Goal: Task Accomplishment & Management: Complete application form

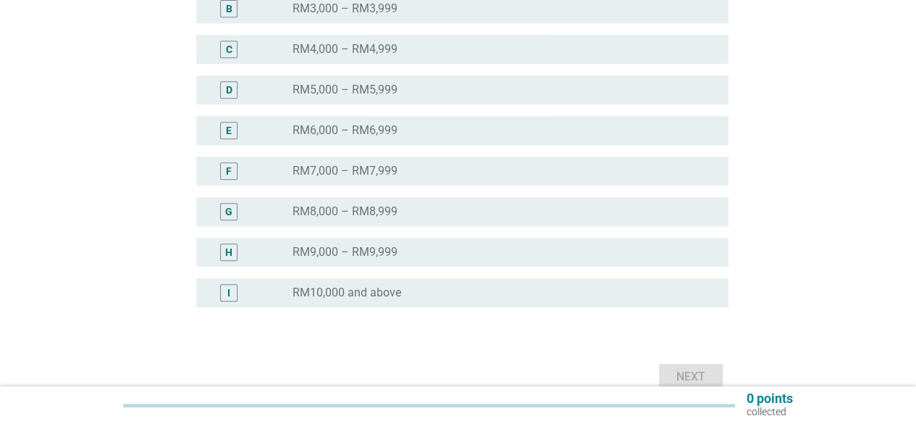
scroll to position [256, 0]
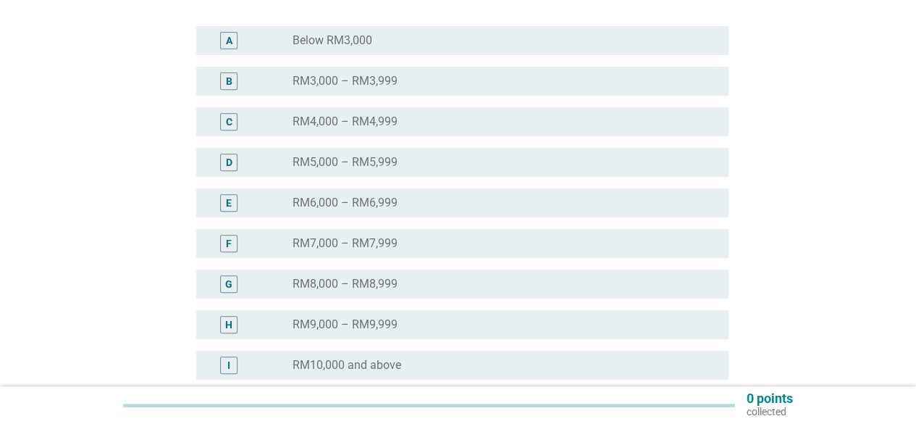
click at [414, 283] on div "radio_button_unchecked RM8,000 – RM8,999" at bounding box center [499, 284] width 413 height 14
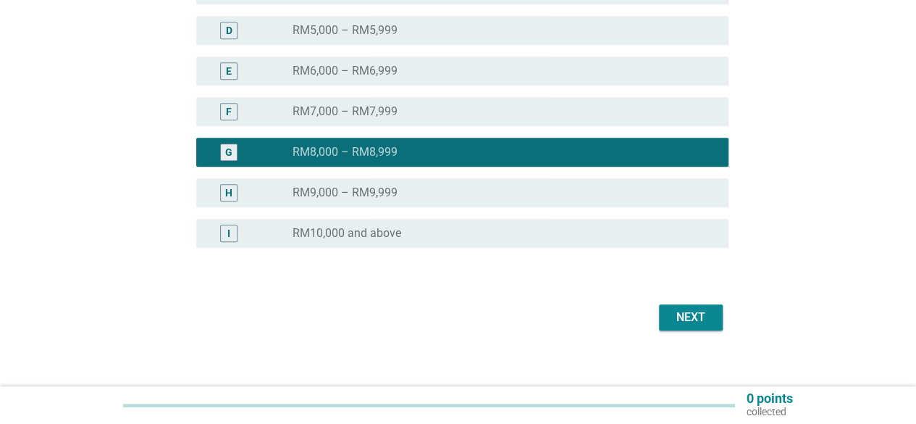
scroll to position [401, 0]
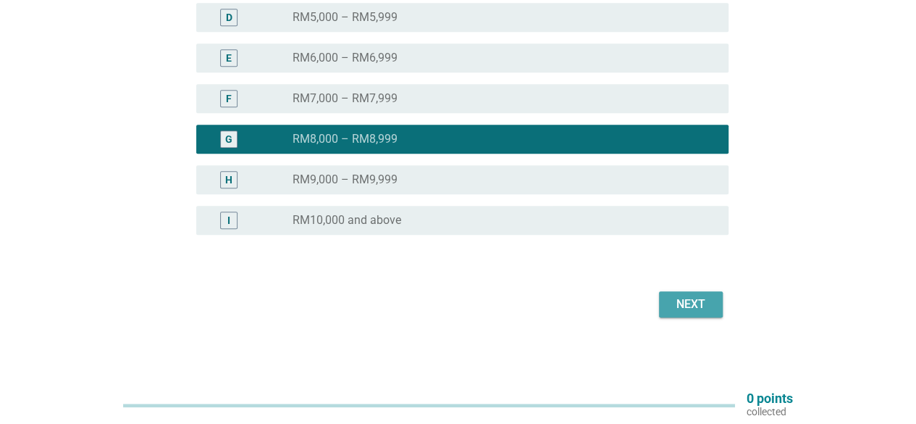
click at [706, 298] on div "Next" at bounding box center [691, 304] width 41 height 17
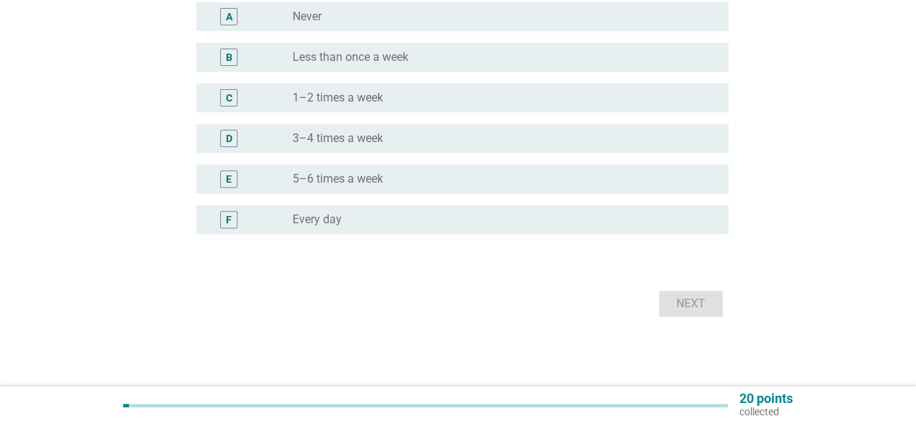
scroll to position [0, 0]
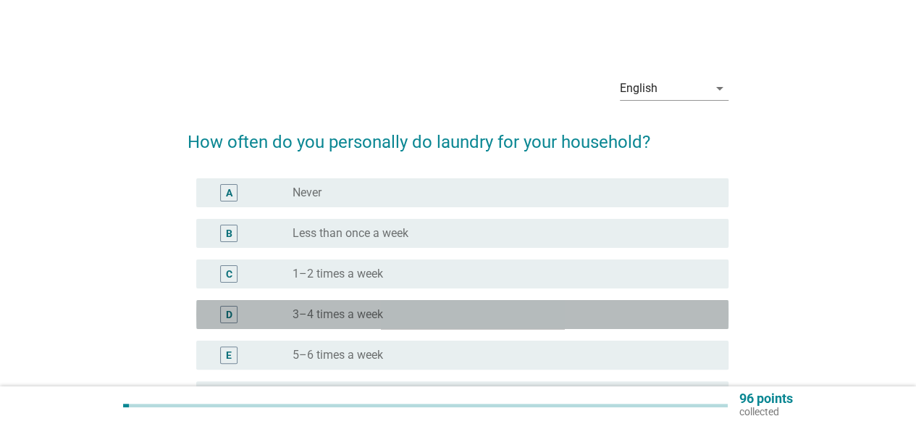
click at [407, 318] on div "radio_button_unchecked 3–4 times a week" at bounding box center [499, 314] width 413 height 14
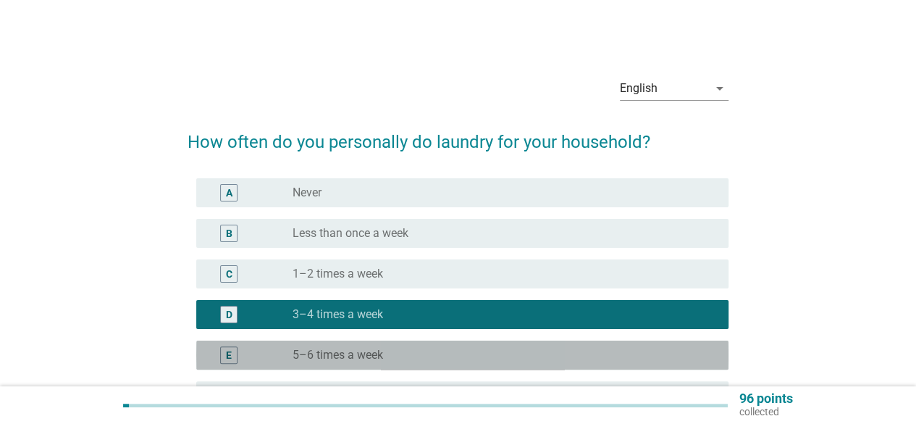
click at [409, 344] on div "E radio_button_unchecked 5–6 times a week" at bounding box center [462, 354] width 532 height 29
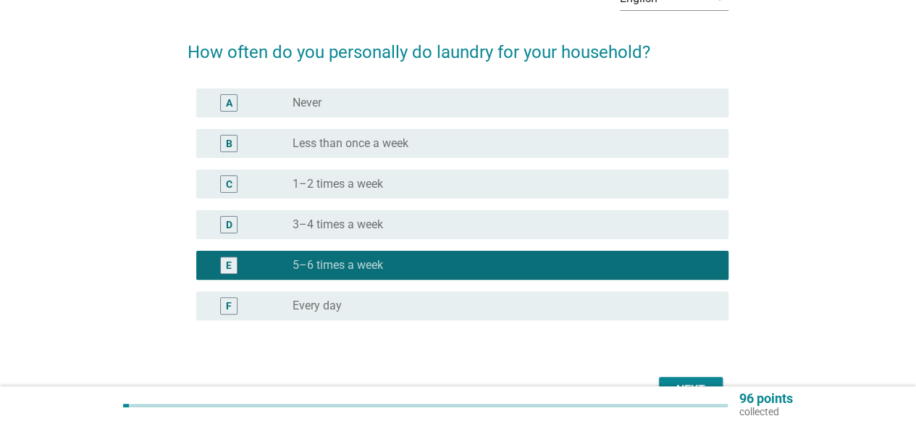
scroll to position [175, 0]
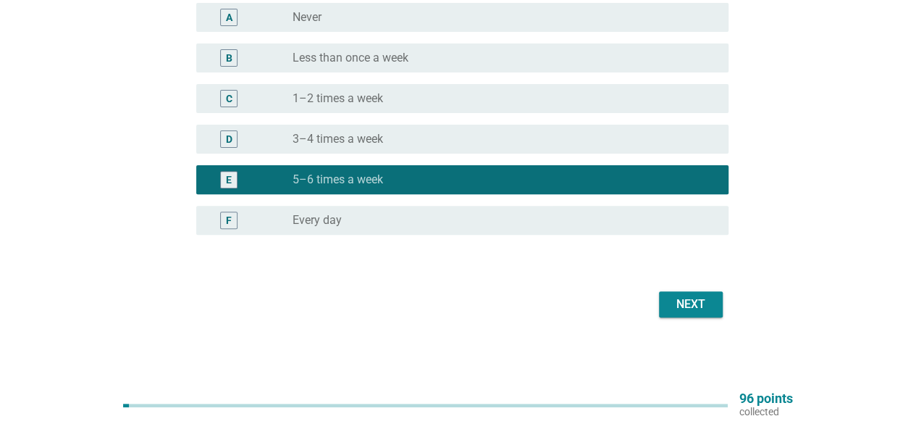
click at [514, 218] on div "radio_button_unchecked Every day" at bounding box center [499, 220] width 413 height 14
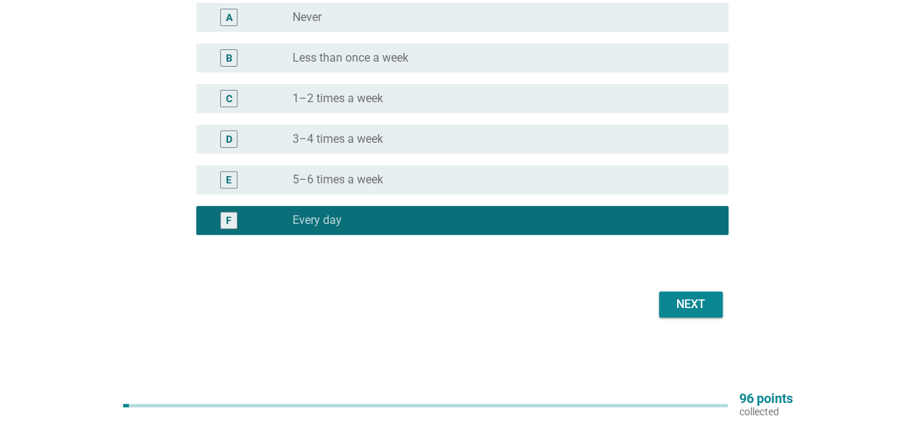
click at [695, 302] on div "Next" at bounding box center [691, 304] width 41 height 17
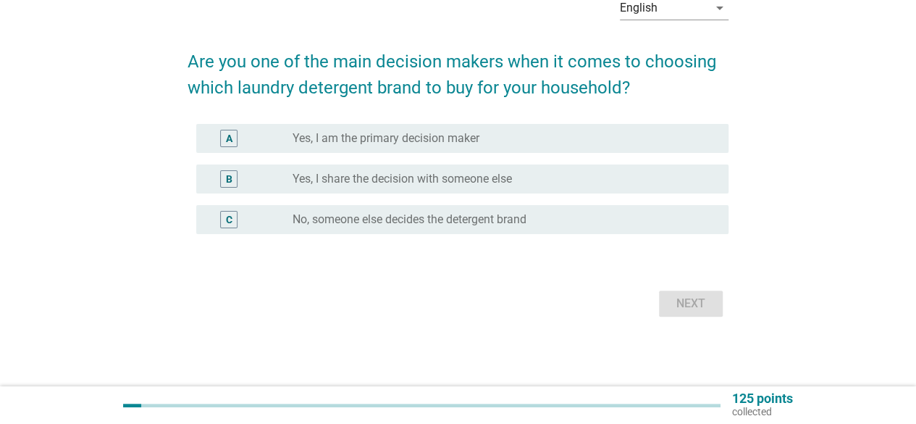
scroll to position [0, 0]
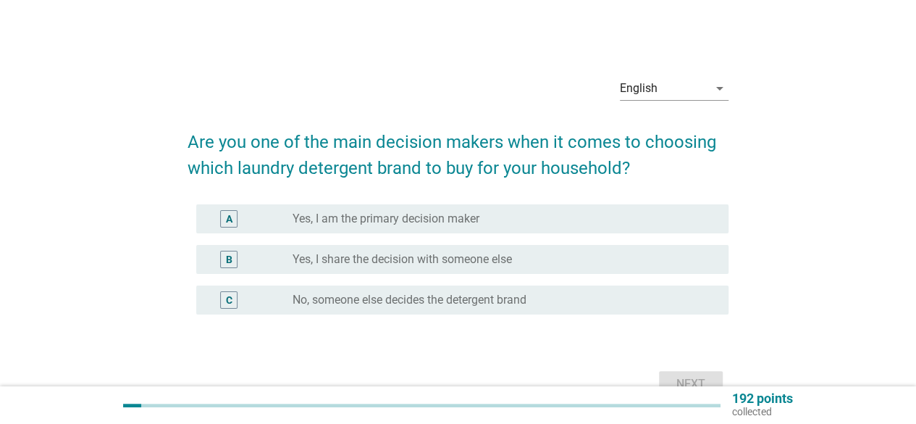
click at [416, 221] on label "Yes, I am the primary decision maker" at bounding box center [386, 219] width 187 height 14
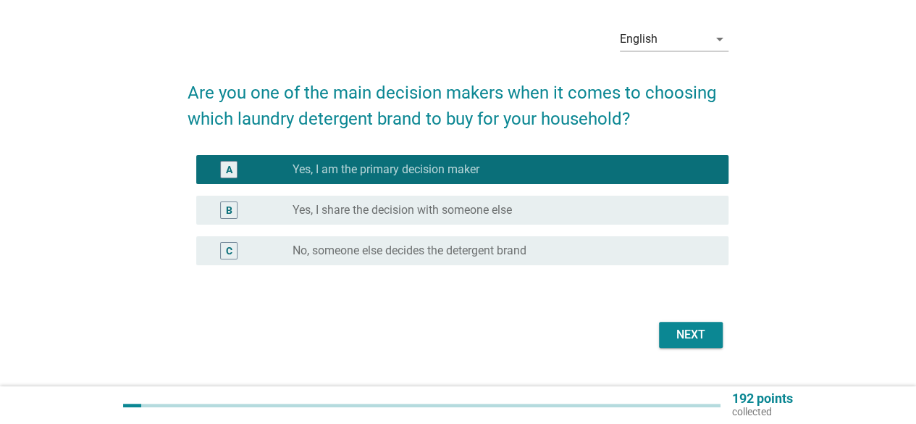
scroll to position [72, 0]
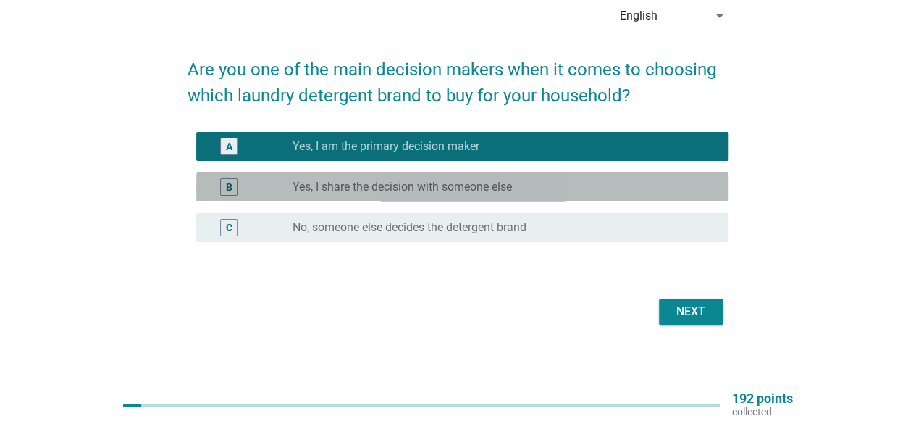
click at [569, 189] on div "radio_button_unchecked Yes, I share the decision with someone else" at bounding box center [499, 187] width 413 height 14
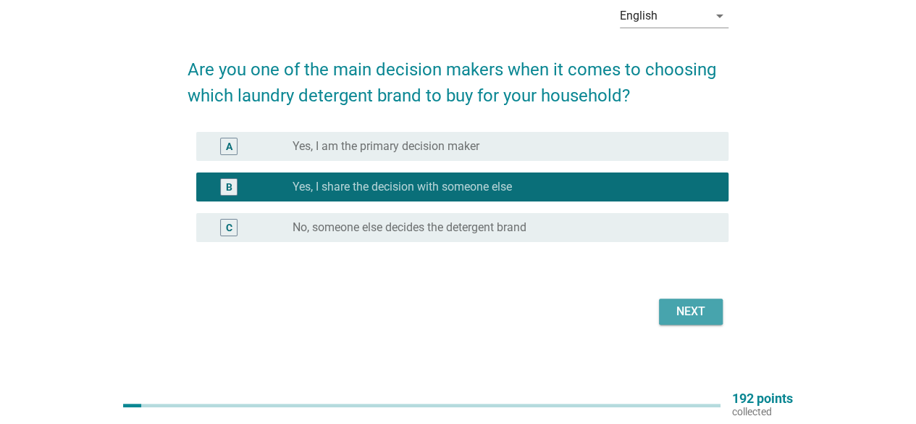
click at [668, 309] on button "Next" at bounding box center [691, 311] width 64 height 26
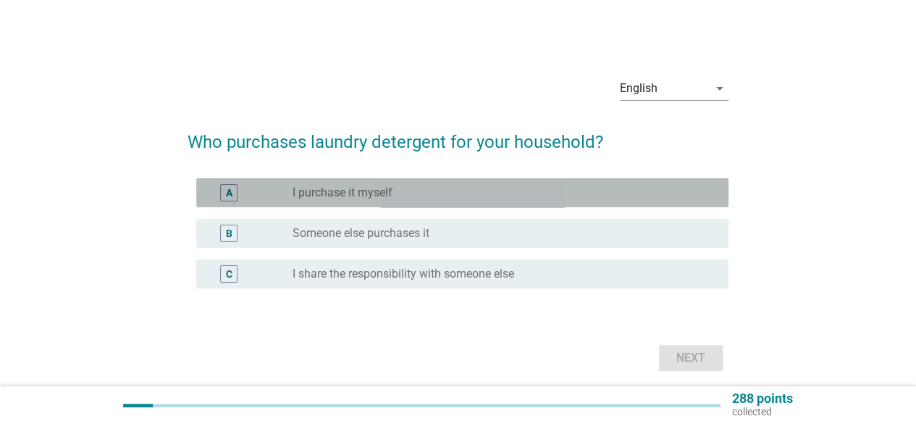
click at [432, 191] on div "radio_button_unchecked I purchase it myself" at bounding box center [499, 192] width 413 height 14
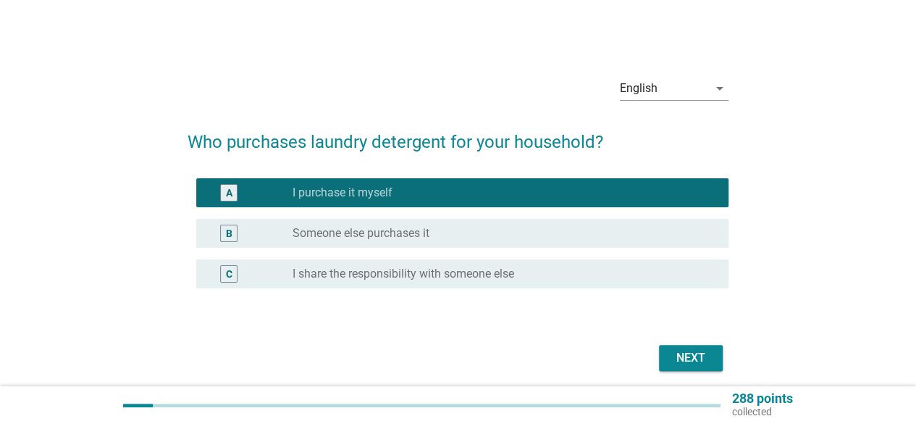
click at [523, 277] on div "radio_button_unchecked I share the responsibility with someone else" at bounding box center [499, 274] width 413 height 14
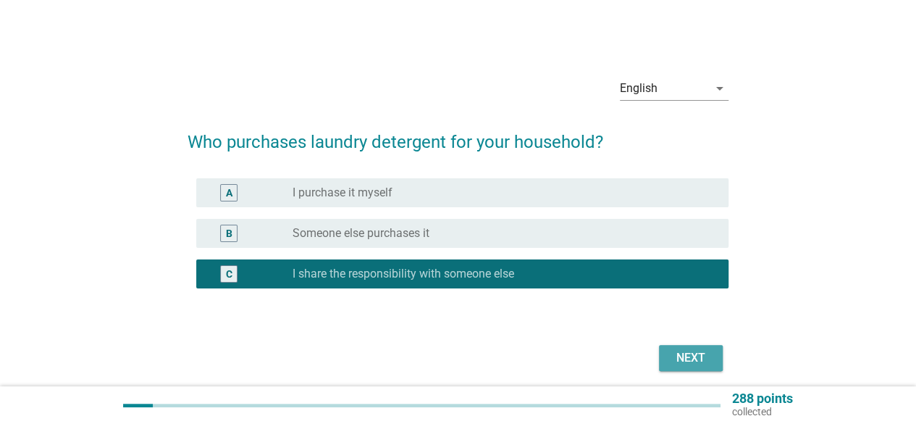
click at [688, 366] on div "Next" at bounding box center [691, 357] width 41 height 17
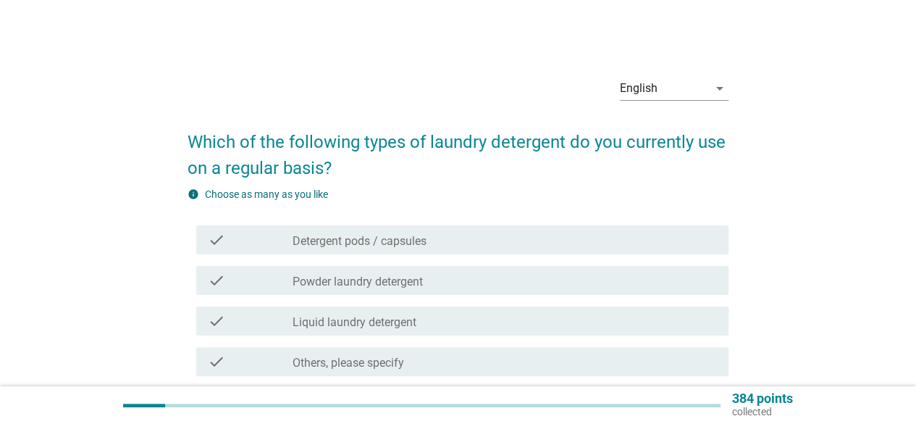
click at [416, 243] on label "Detergent pods / capsules" at bounding box center [360, 241] width 134 height 14
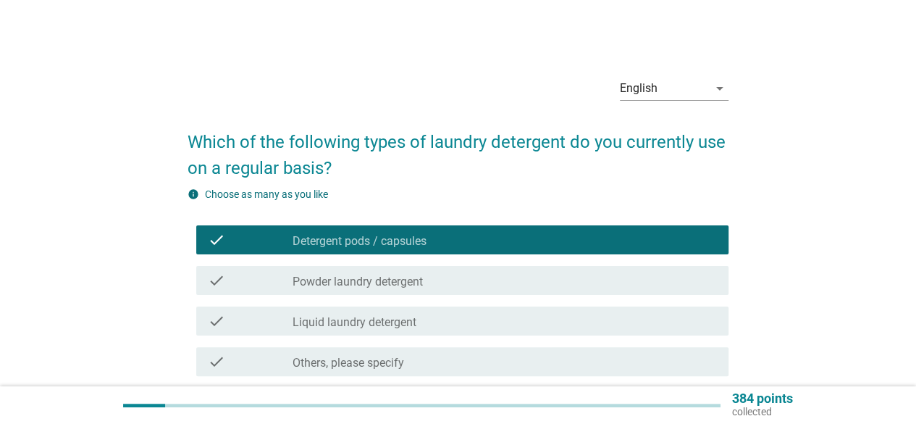
click at [433, 318] on div "check_box_outline_blank Liquid laundry detergent" at bounding box center [505, 320] width 425 height 17
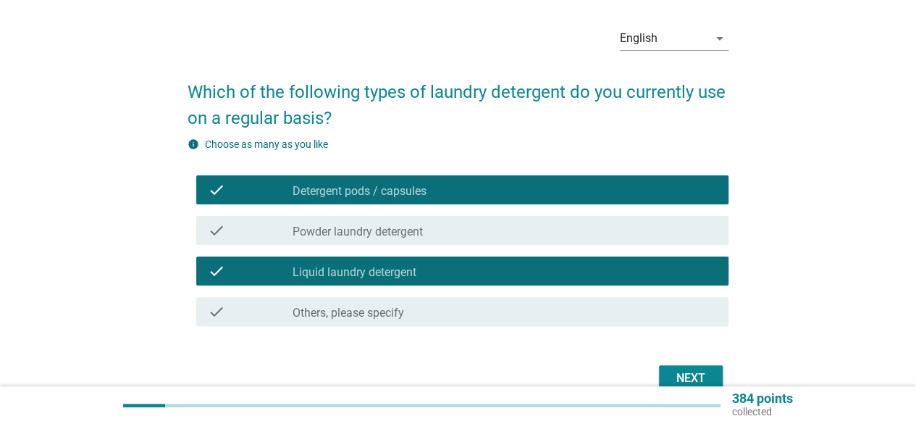
scroll to position [72, 0]
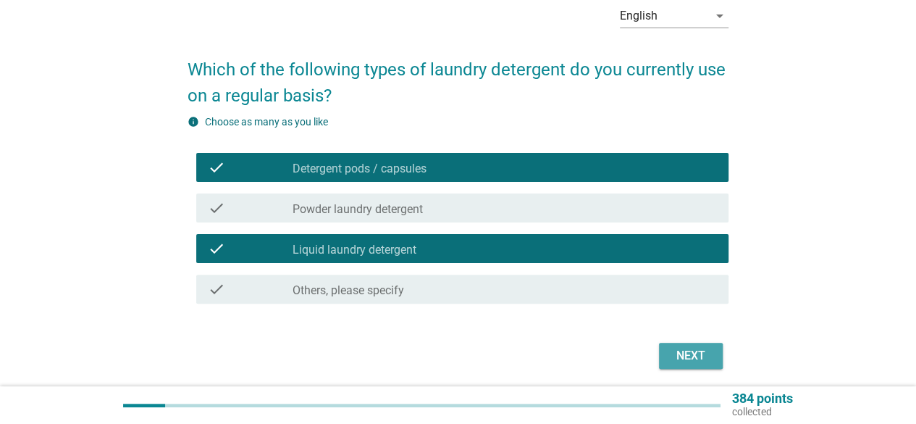
click at [691, 354] on div "Next" at bounding box center [691, 355] width 41 height 17
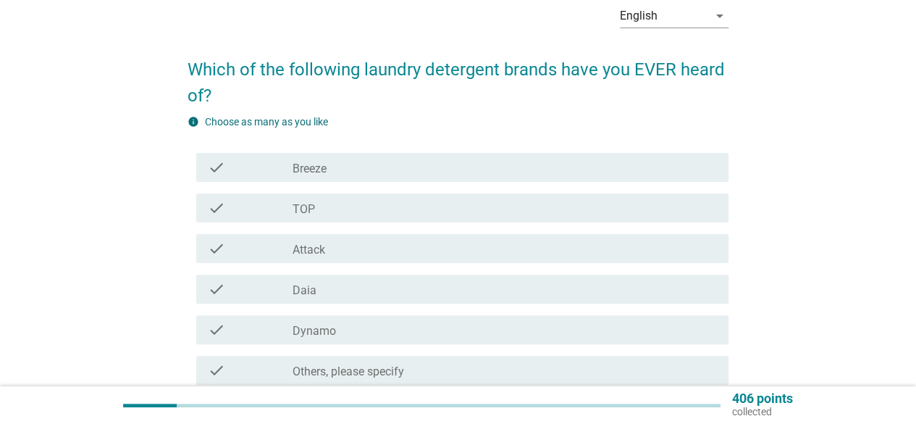
scroll to position [0, 0]
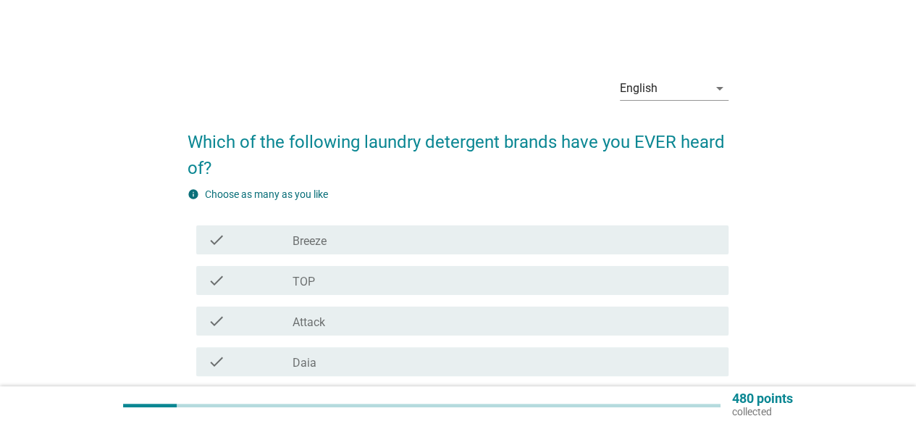
click at [396, 244] on div "check_box_outline_blank Breeze" at bounding box center [505, 239] width 425 height 17
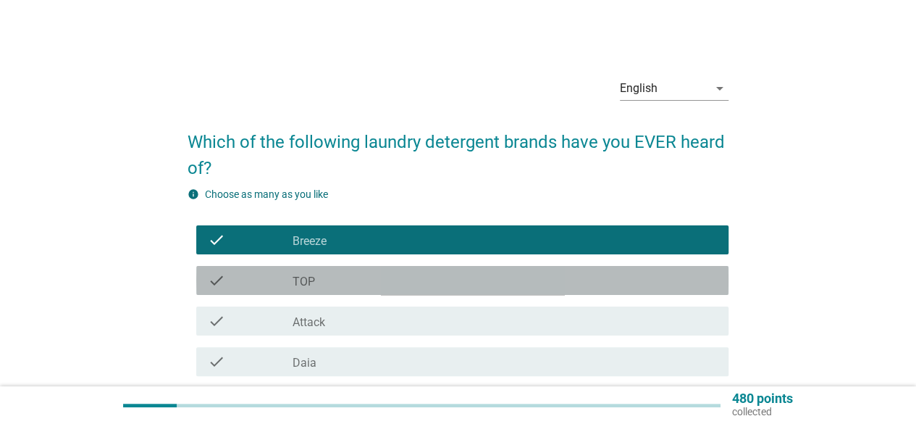
click at [377, 285] on div "check_box_outline_blank TOP" at bounding box center [505, 280] width 425 height 17
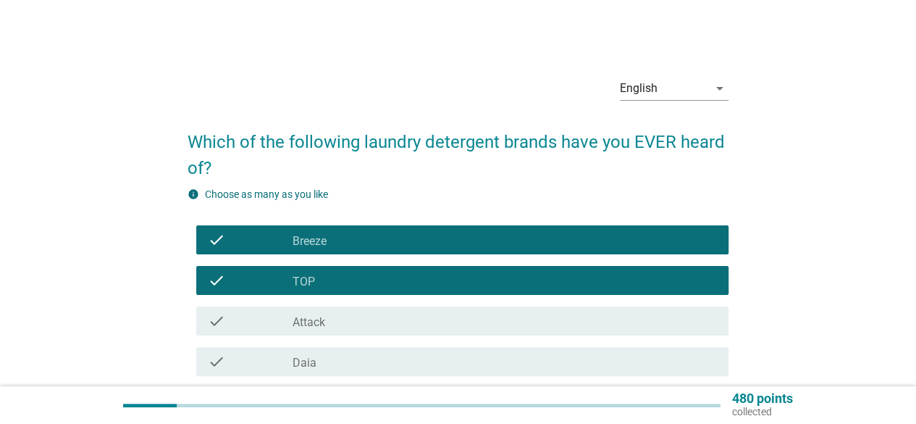
click at [373, 325] on div "check_box_outline_blank Attack" at bounding box center [505, 320] width 425 height 17
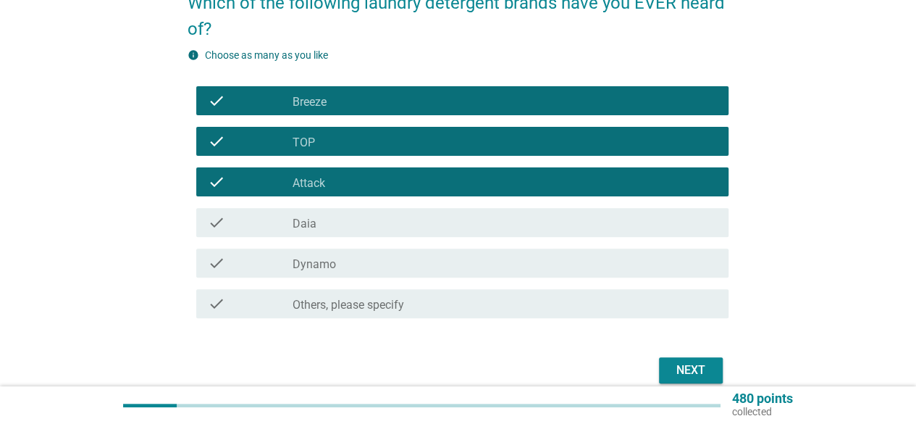
scroll to position [145, 0]
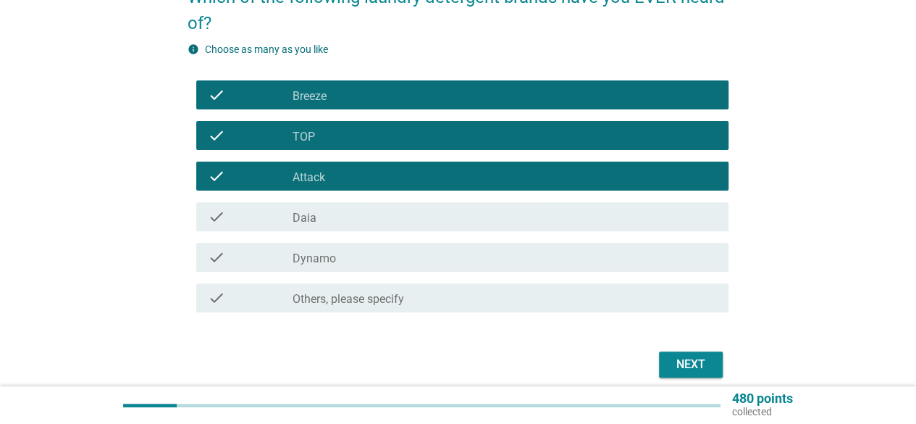
click at [388, 225] on div "check check_box_outline_blank Daia" at bounding box center [462, 216] width 532 height 29
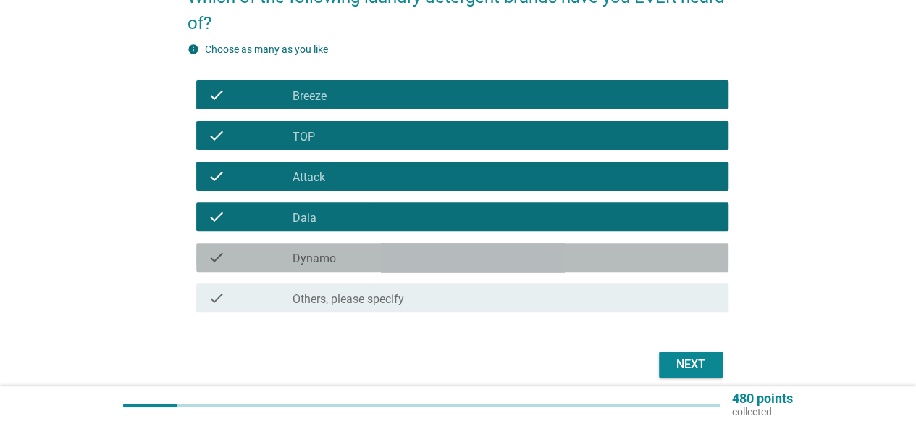
click at [375, 259] on div "check_box_outline_blank Dynamo" at bounding box center [505, 256] width 425 height 17
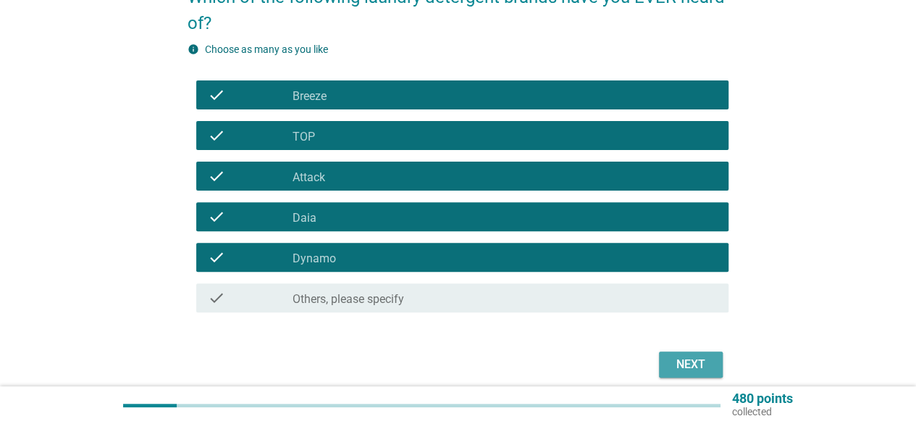
click at [676, 367] on div "Next" at bounding box center [691, 364] width 41 height 17
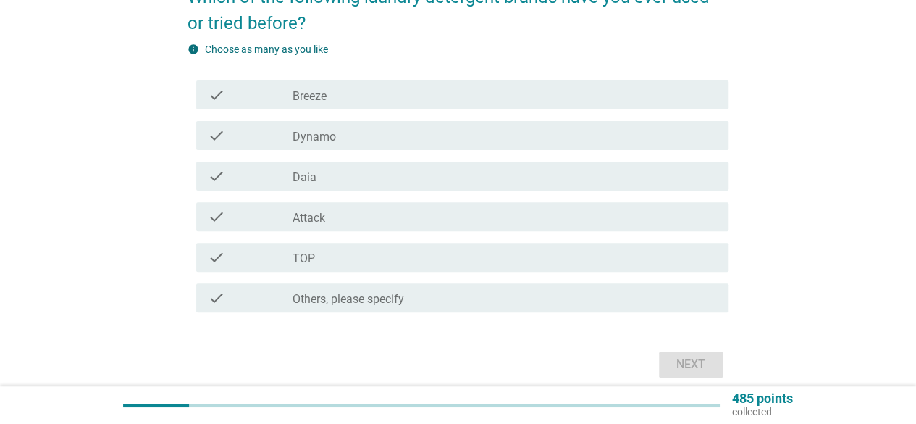
scroll to position [0, 0]
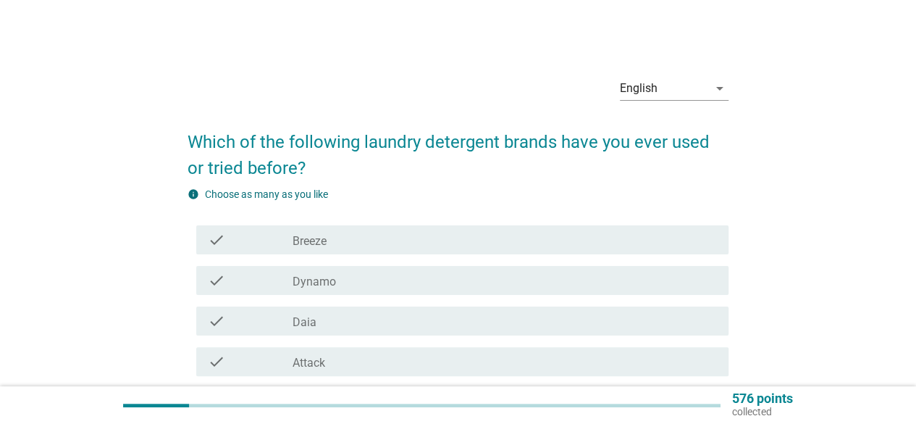
click at [413, 238] on div "check_box_outline_blank Breeze" at bounding box center [505, 239] width 425 height 17
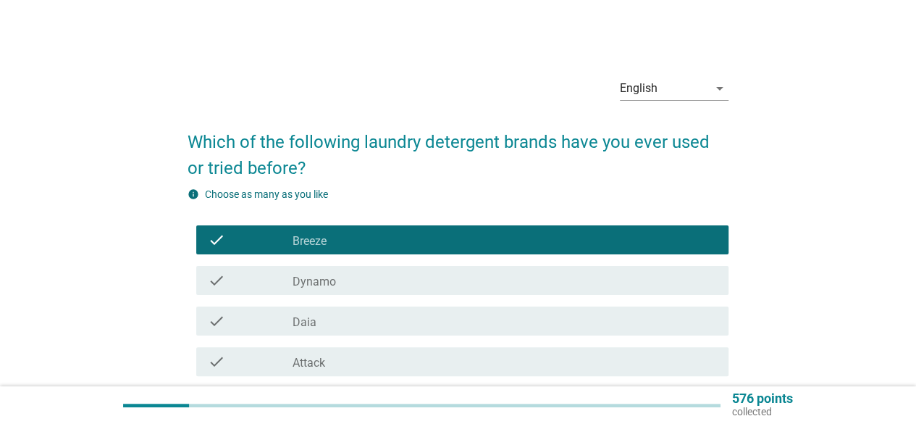
click at [403, 280] on div "check_box_outline_blank Dynamo" at bounding box center [505, 280] width 425 height 17
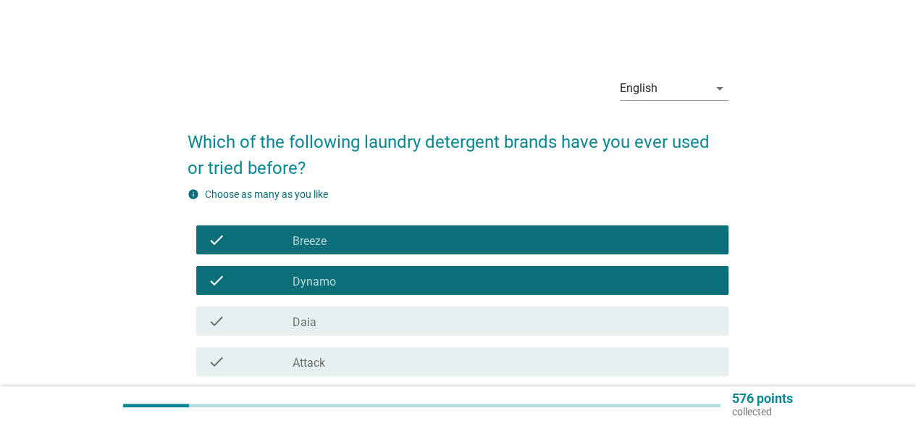
click at [382, 314] on div "check_box_outline_blank Daia" at bounding box center [505, 320] width 425 height 17
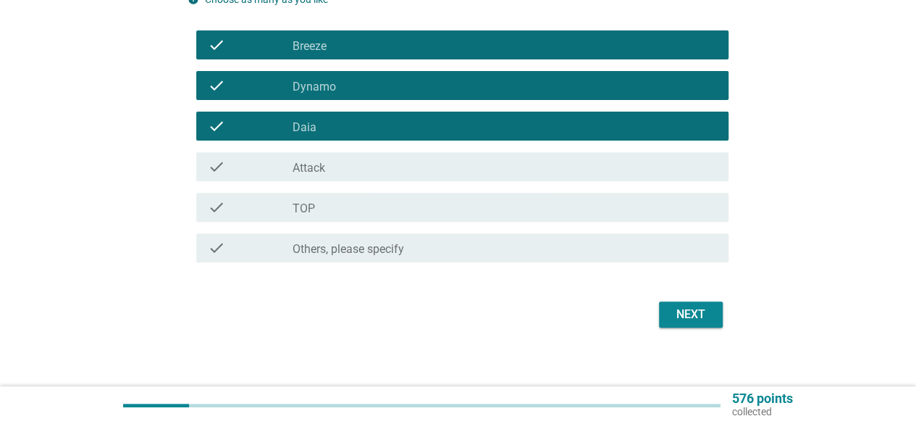
scroll to position [206, 0]
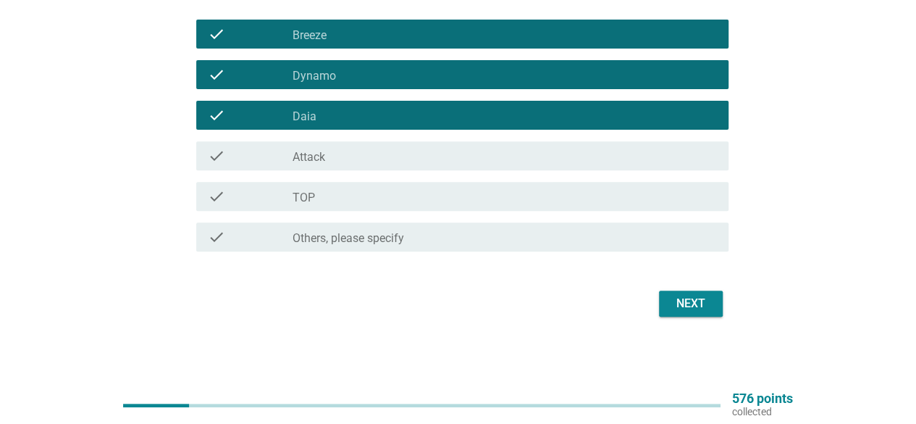
click at [395, 194] on div "check_box_outline_blank TOP" at bounding box center [505, 196] width 425 height 17
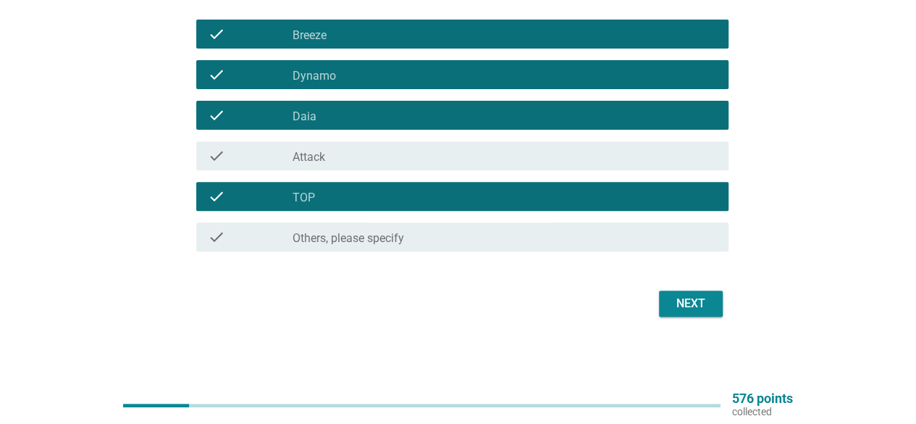
click at [401, 162] on div "check_box_outline_blank Attack" at bounding box center [505, 155] width 425 height 17
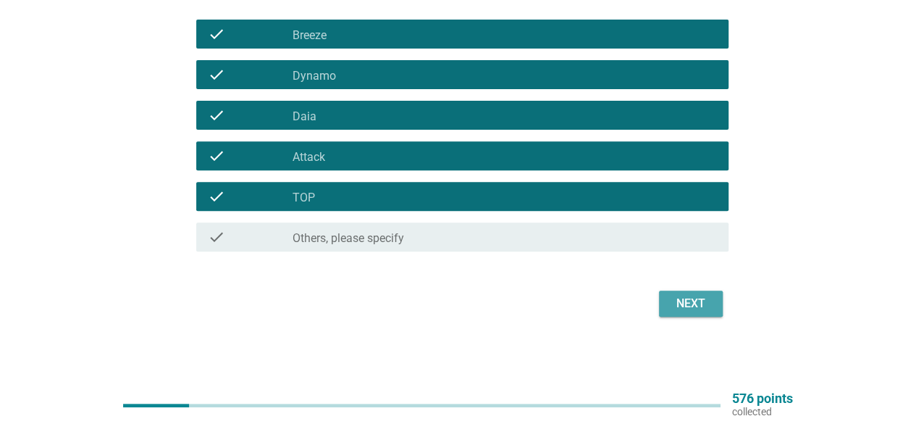
click at [692, 306] on div "Next" at bounding box center [691, 303] width 41 height 17
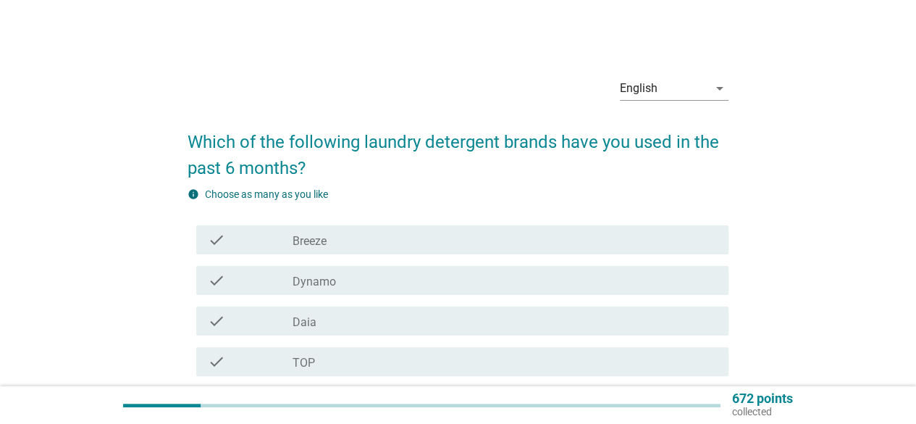
click at [417, 240] on div "check_box_outline_blank Breeze" at bounding box center [505, 239] width 425 height 17
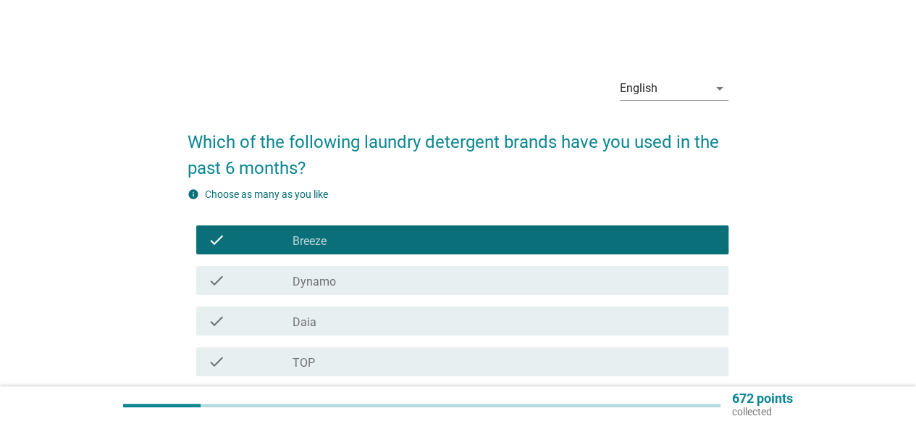
click at [395, 264] on div "check check_box_outline_blank Dynamo" at bounding box center [458, 280] width 541 height 41
click at [394, 275] on div "check_box_outline_blank Dynamo" at bounding box center [505, 280] width 425 height 17
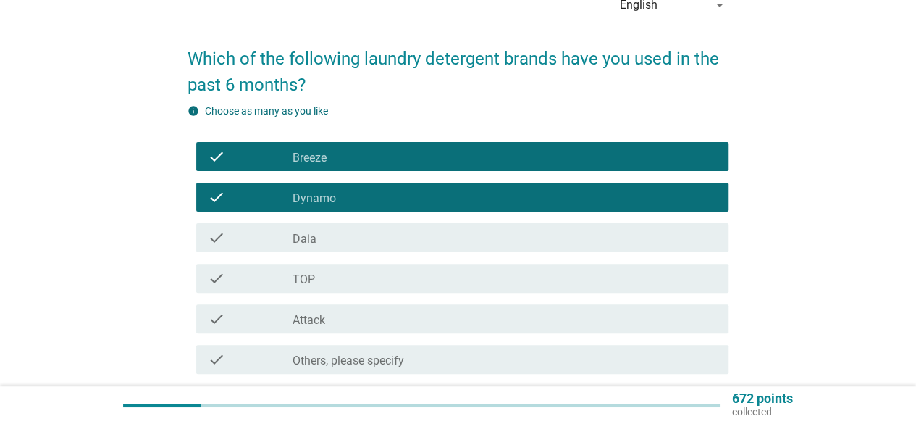
scroll to position [145, 0]
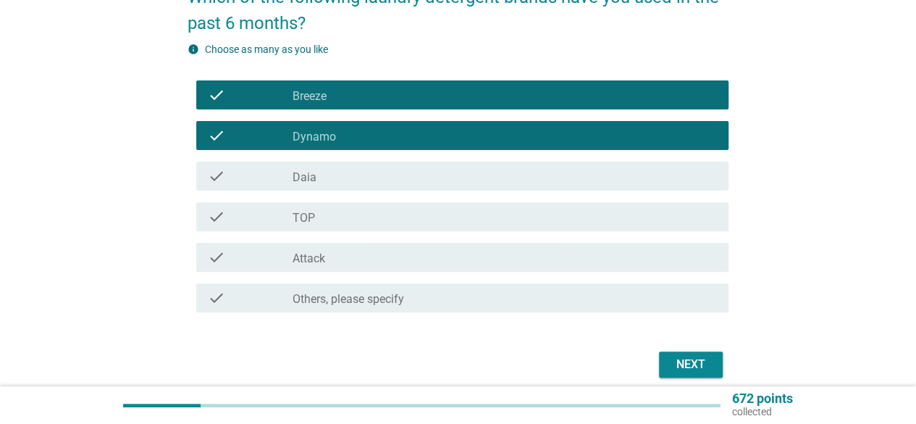
click at [407, 183] on div "check_box_outline_blank Daia" at bounding box center [505, 175] width 425 height 17
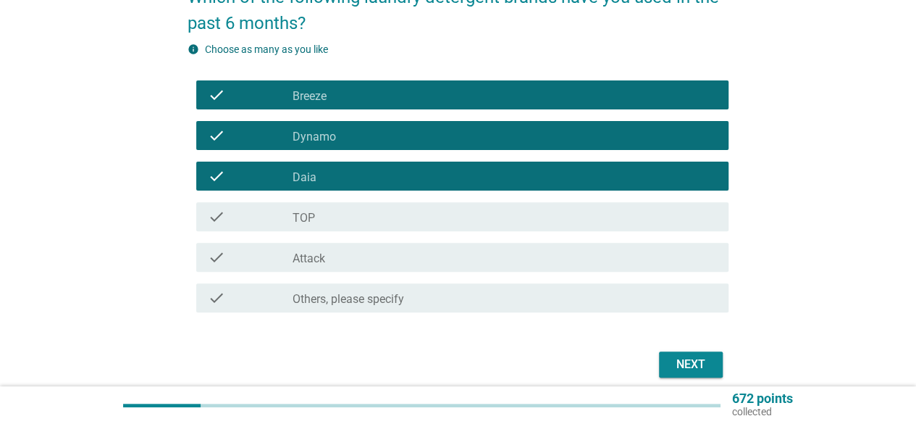
click at [401, 217] on div "check_box TOP" at bounding box center [505, 216] width 425 height 17
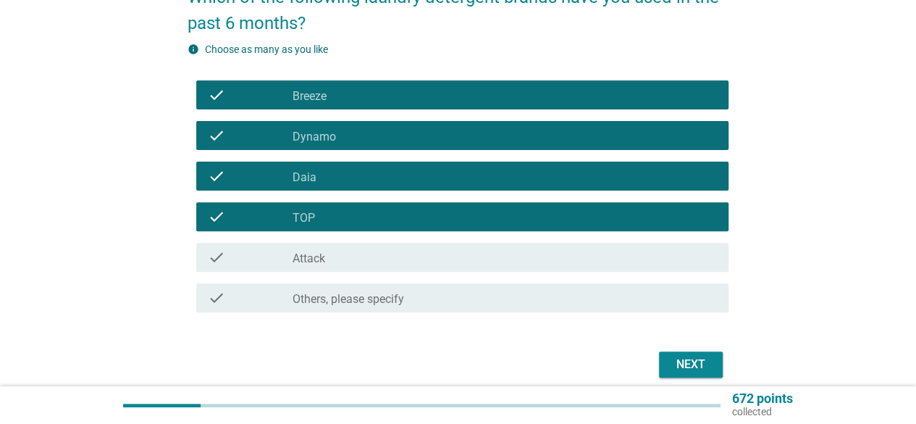
click at [387, 256] on div "check_box Attack" at bounding box center [505, 256] width 425 height 17
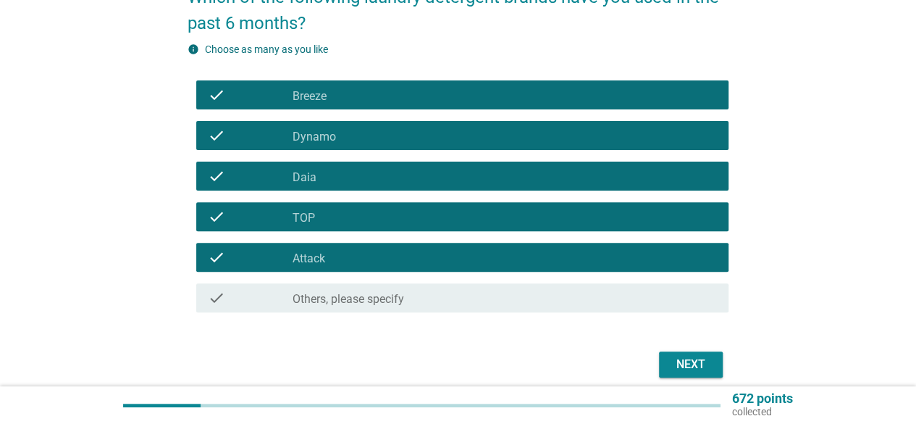
click at [404, 248] on div "check_box Attack" at bounding box center [505, 256] width 425 height 17
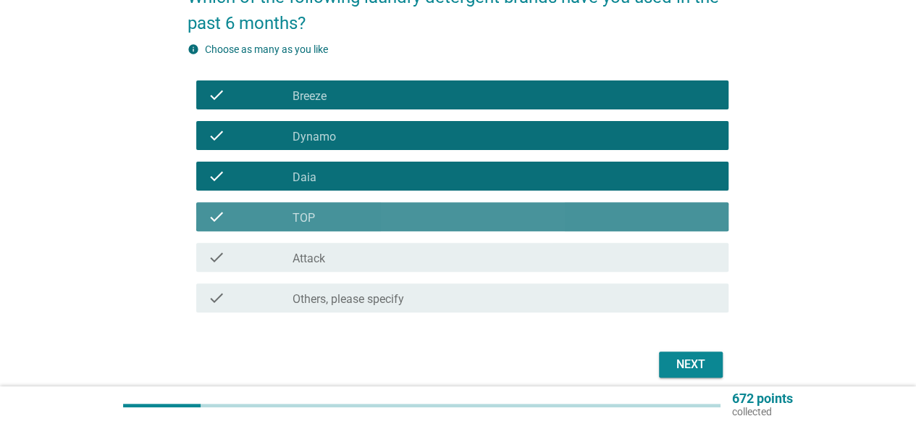
click at [422, 221] on div "check_box TOP" at bounding box center [505, 216] width 425 height 17
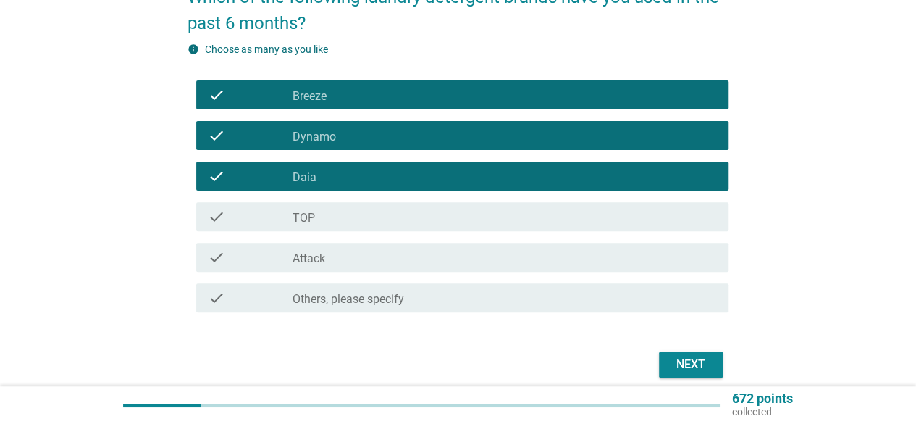
click at [532, 244] on div "check check_box Attack" at bounding box center [462, 257] width 532 height 29
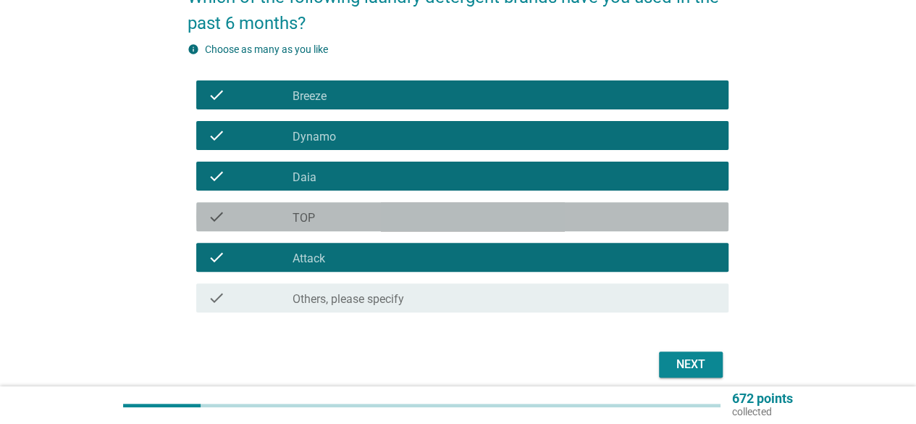
click at [527, 220] on div "check_box TOP" at bounding box center [505, 216] width 425 height 17
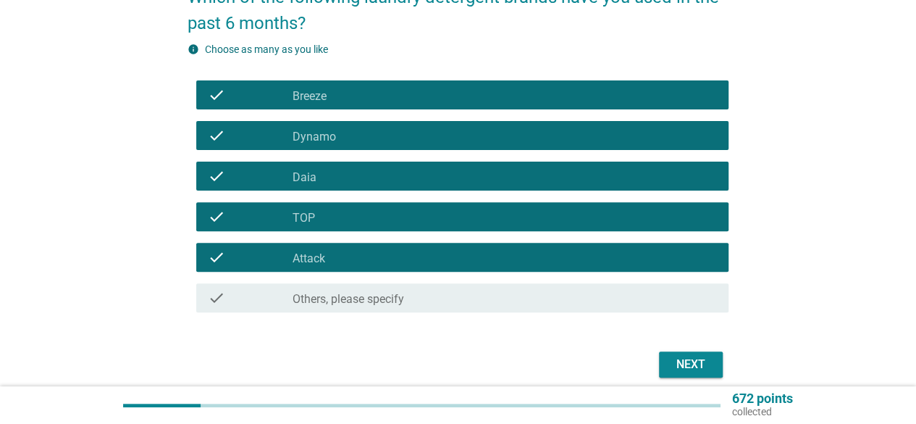
click at [678, 359] on div "Next" at bounding box center [691, 364] width 41 height 17
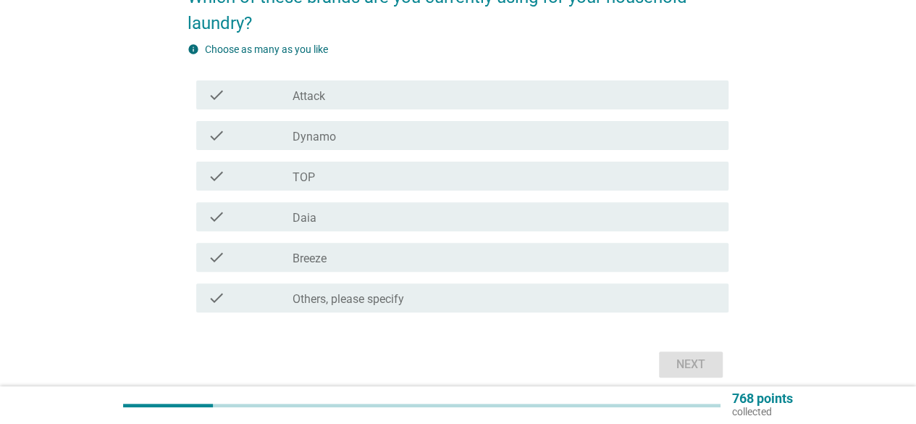
click at [397, 254] on div "check_box Breeze" at bounding box center [505, 256] width 425 height 17
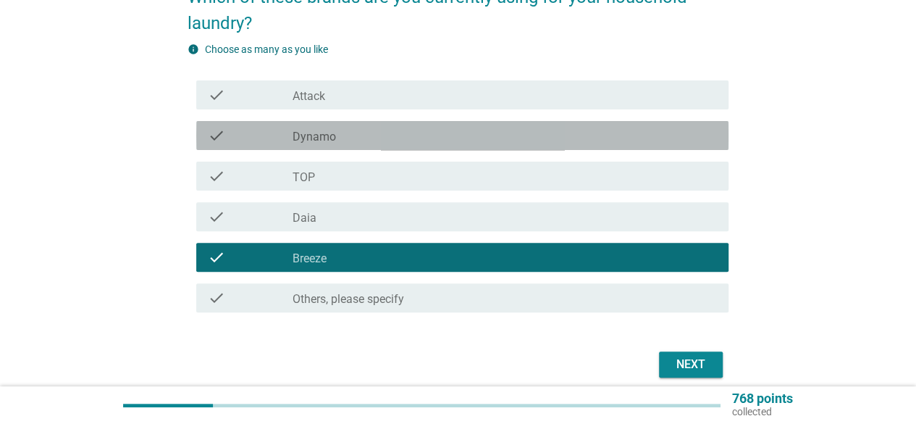
click at [376, 142] on div "check_box_outline_blank Dynamo" at bounding box center [505, 135] width 425 height 17
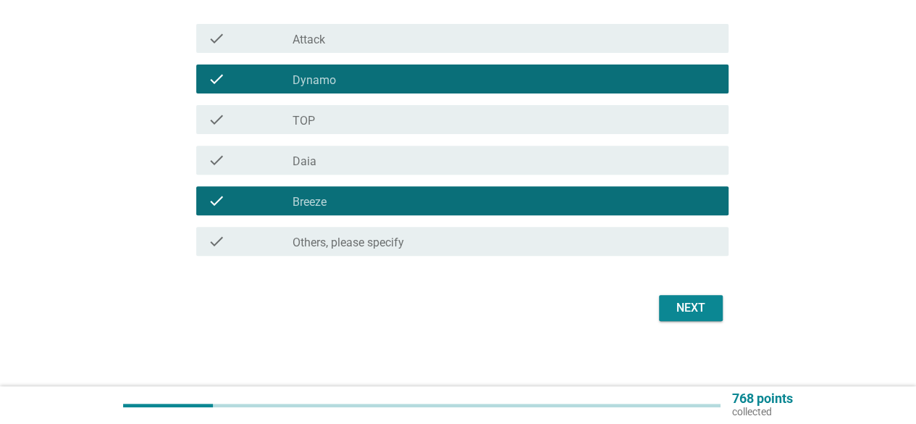
scroll to position [206, 0]
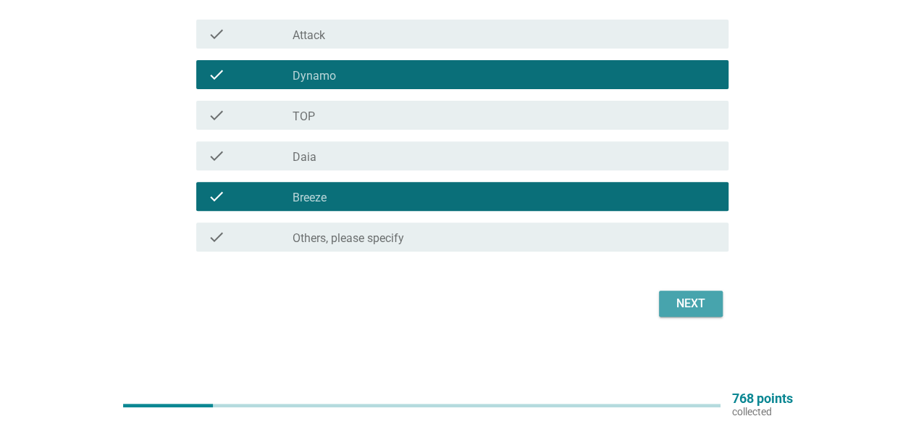
click at [693, 301] on div "Next" at bounding box center [691, 303] width 41 height 17
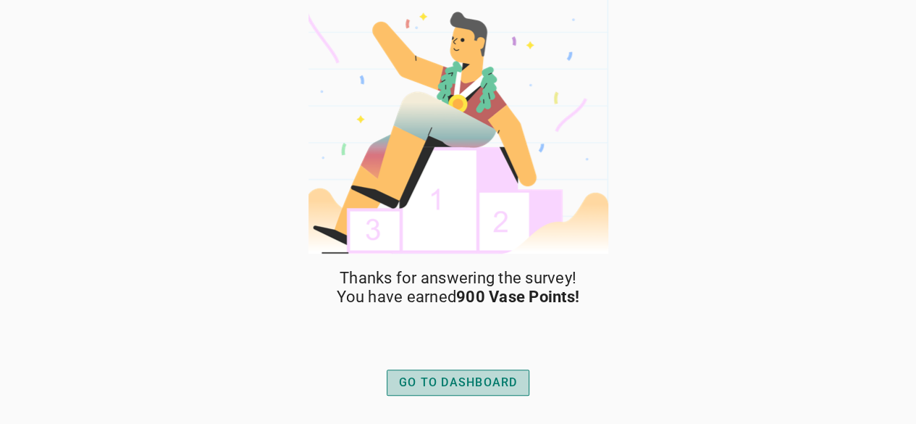
click at [436, 376] on div "GO TO DASHBOARD" at bounding box center [458, 382] width 119 height 17
